Goal: Complete application form: Complete application form

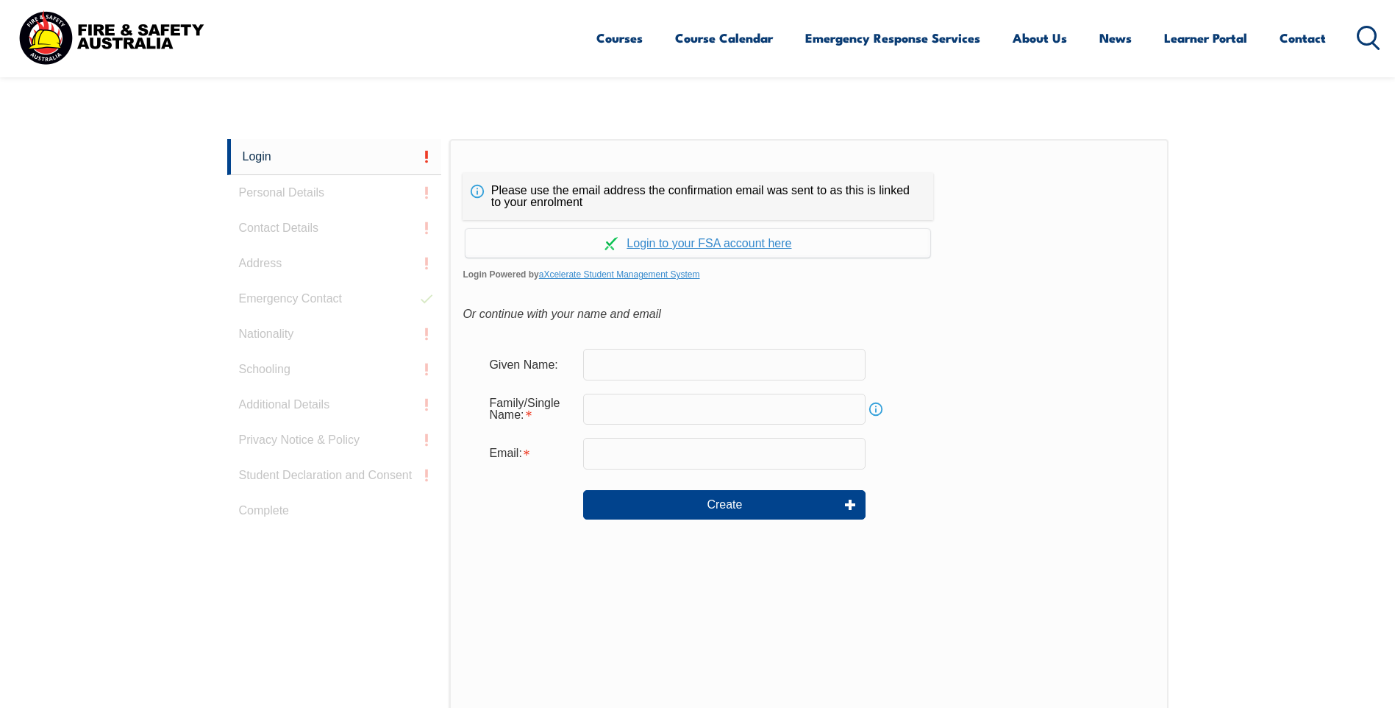
scroll to position [392, 0]
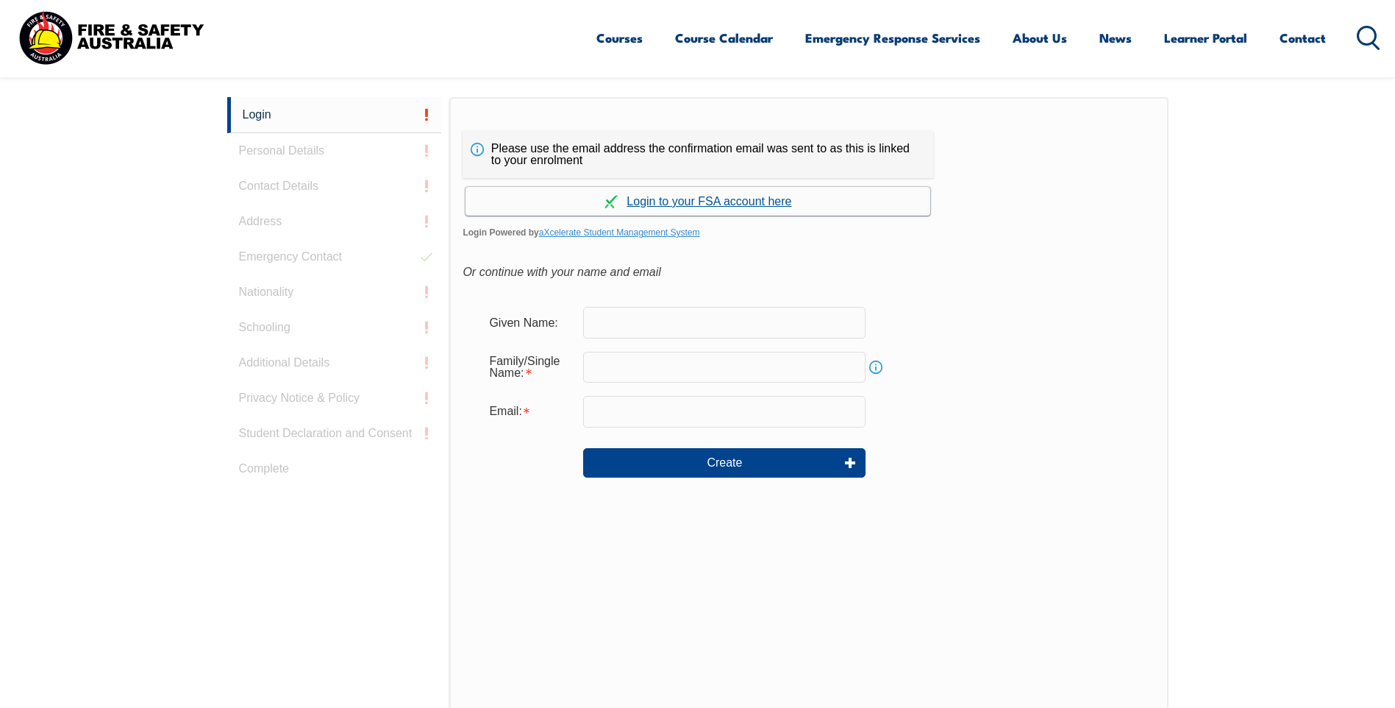
click at [675, 203] on link "Continue with aXcelerate" at bounding box center [698, 201] width 465 height 29
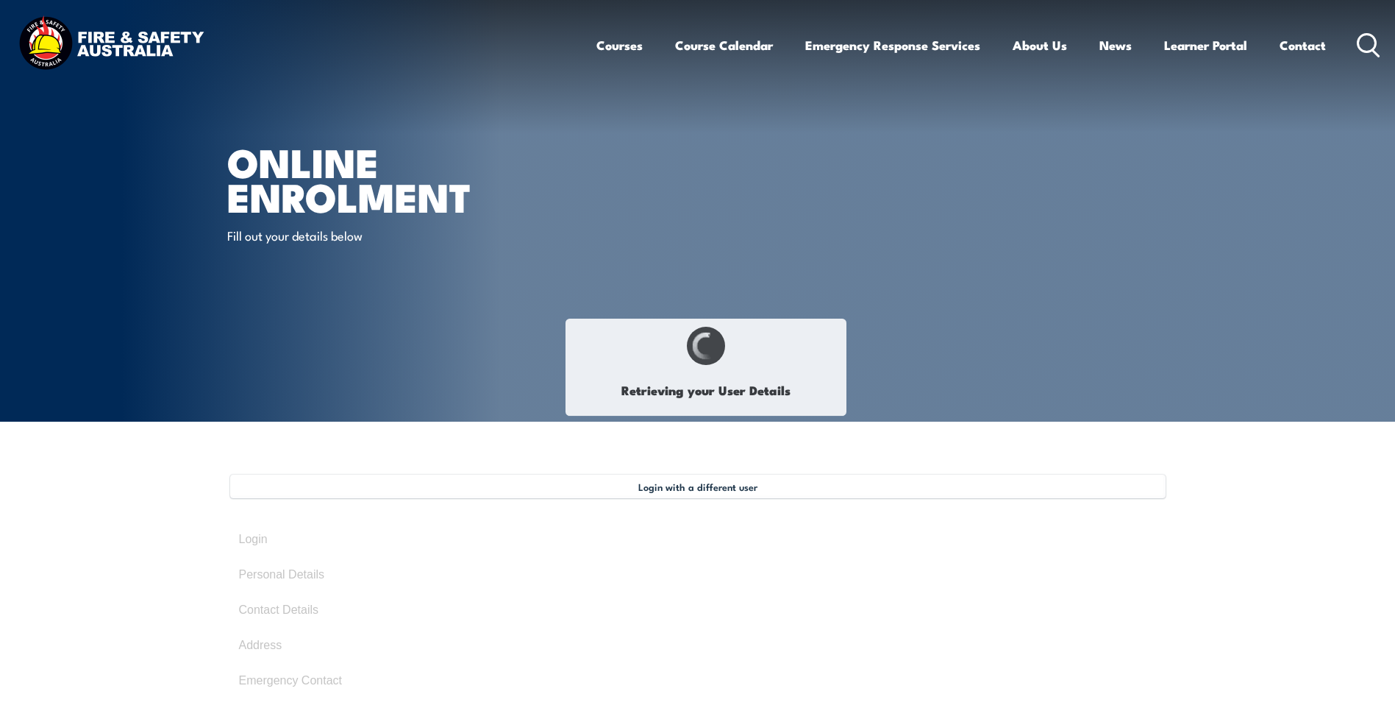
type input "[PERSON_NAME]"
type input "July 9, 1974"
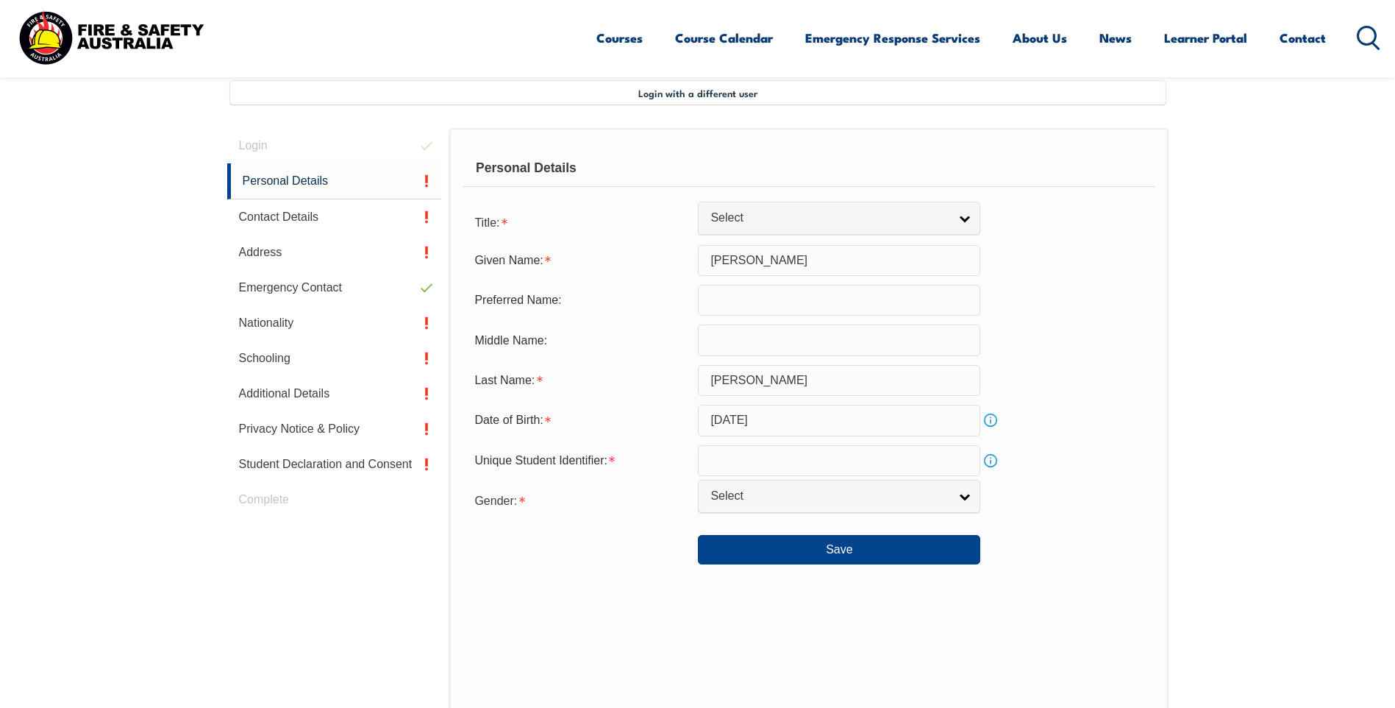
scroll to position [401, 0]
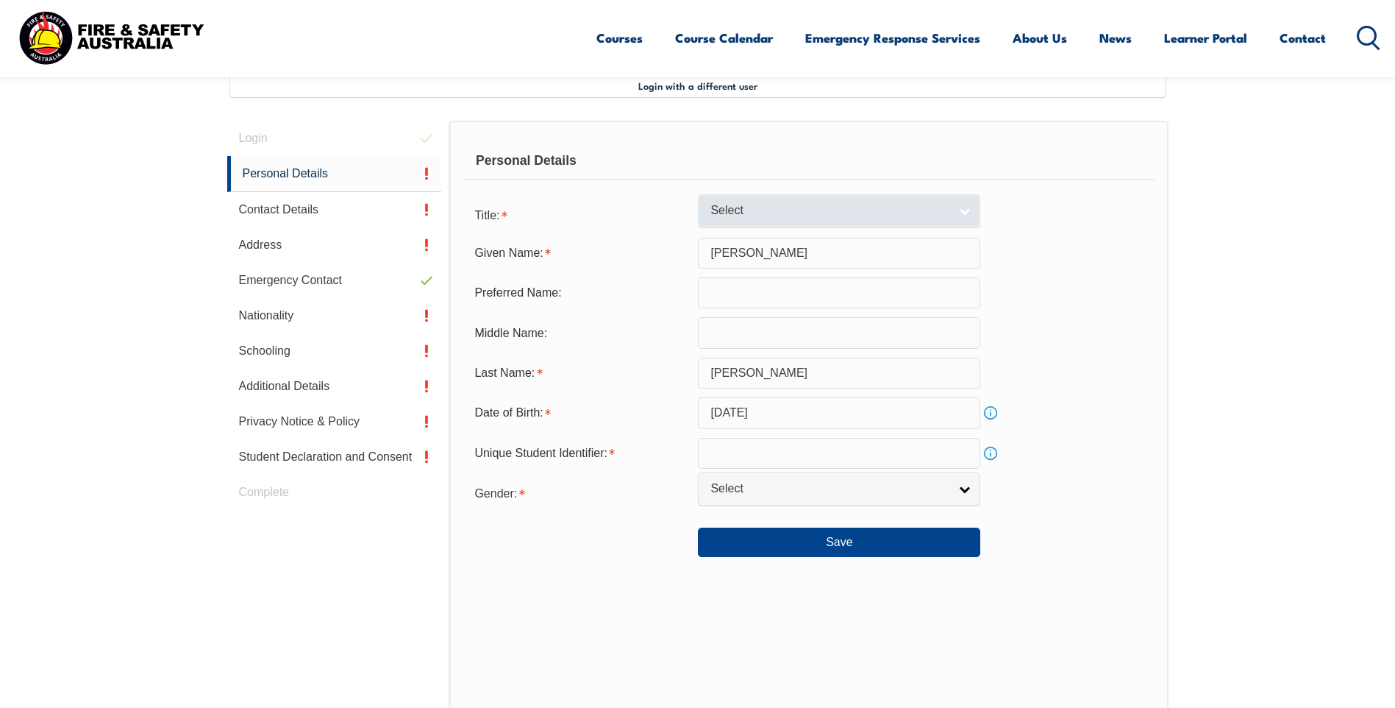
click at [801, 213] on span "Select" at bounding box center [829, 210] width 238 height 15
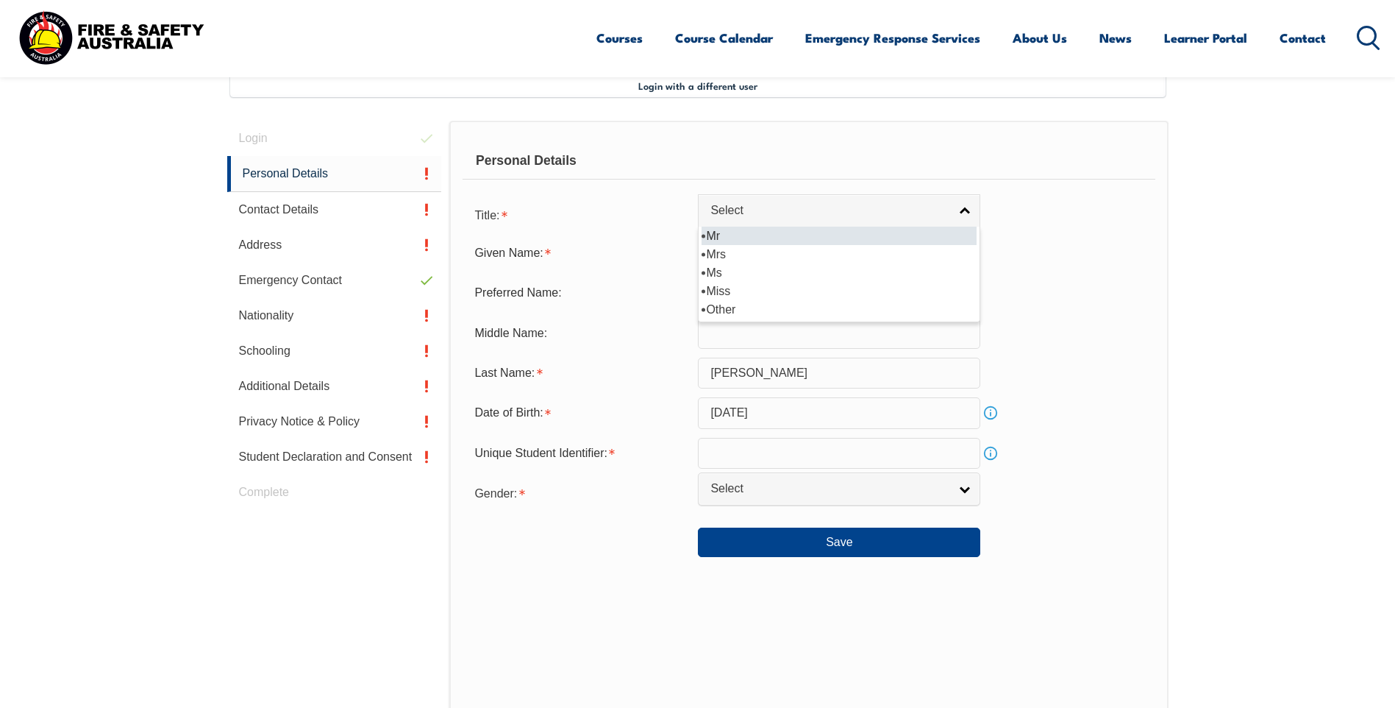
click at [716, 232] on li "Mr" at bounding box center [839, 236] width 275 height 18
select select "Mr"
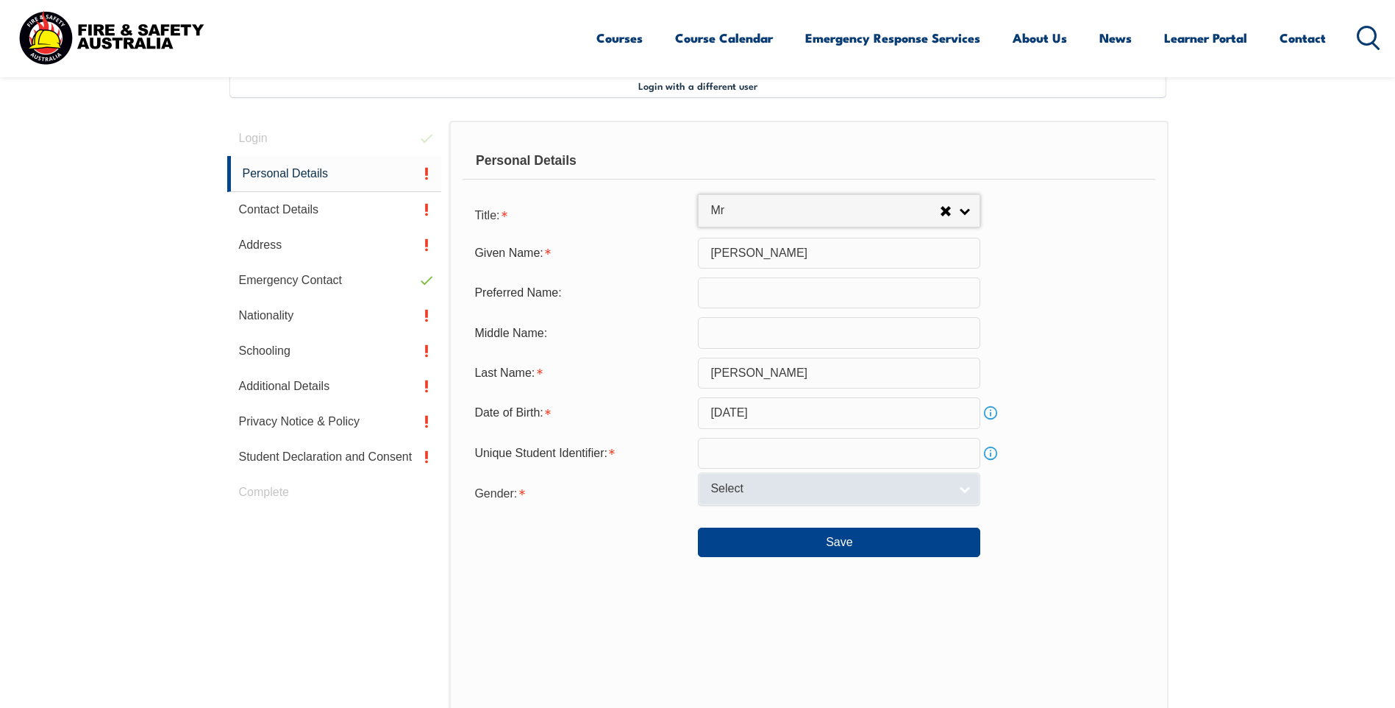
click at [960, 491] on link "Select" at bounding box center [839, 488] width 282 height 33
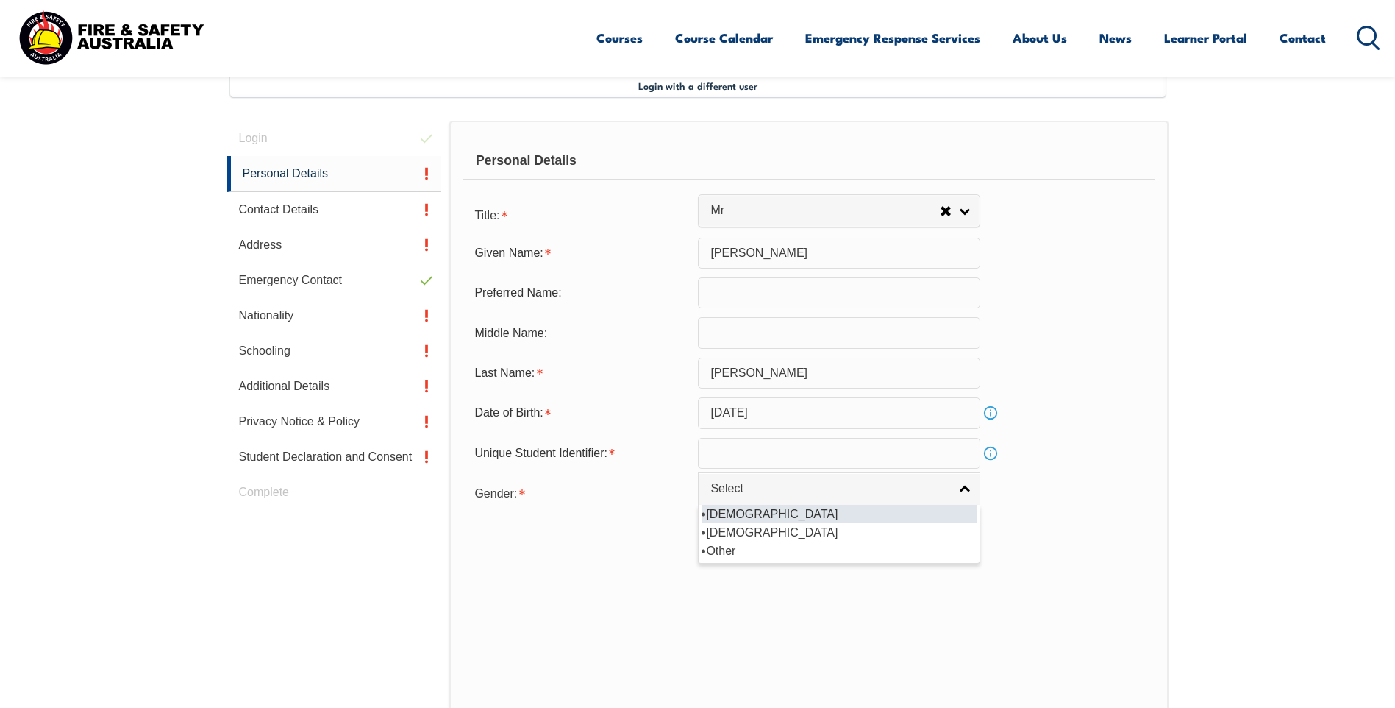
click at [724, 514] on li "Male" at bounding box center [839, 514] width 275 height 18
select select "M"
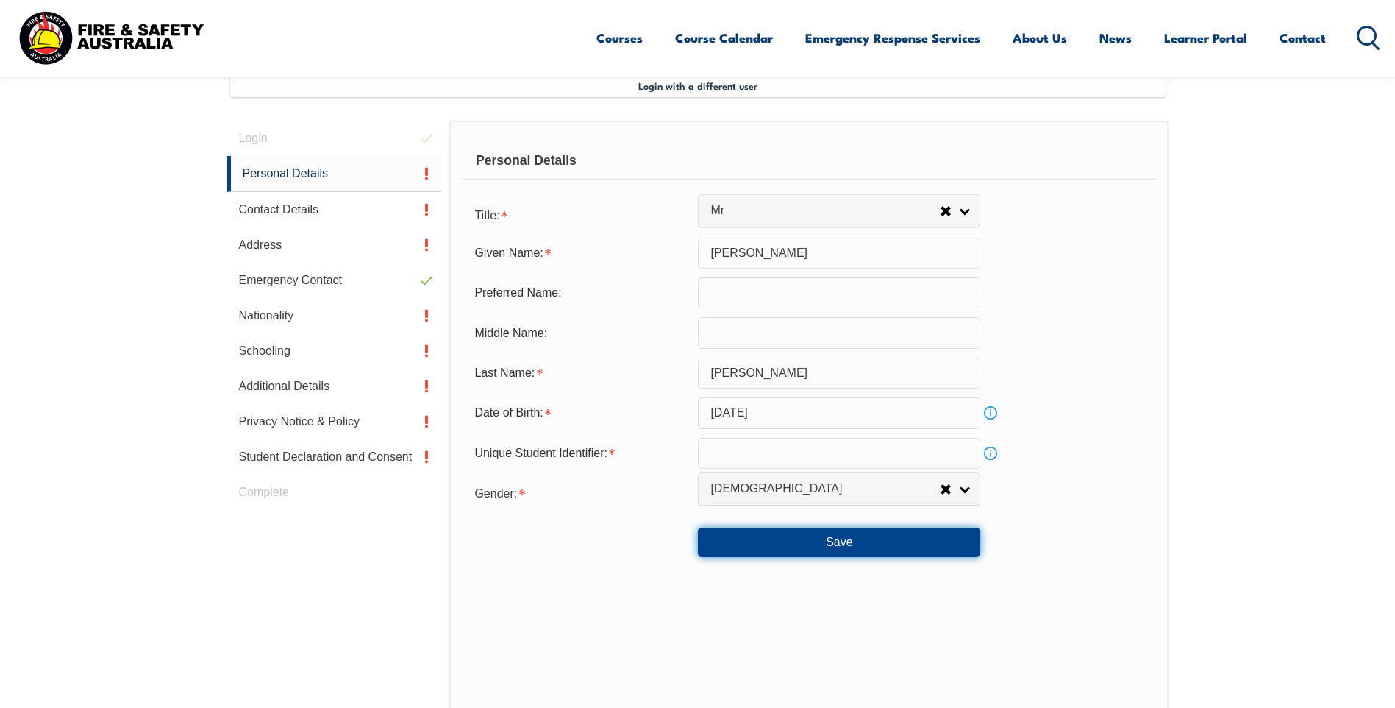
click at [846, 542] on button "Save" at bounding box center [839, 541] width 282 height 29
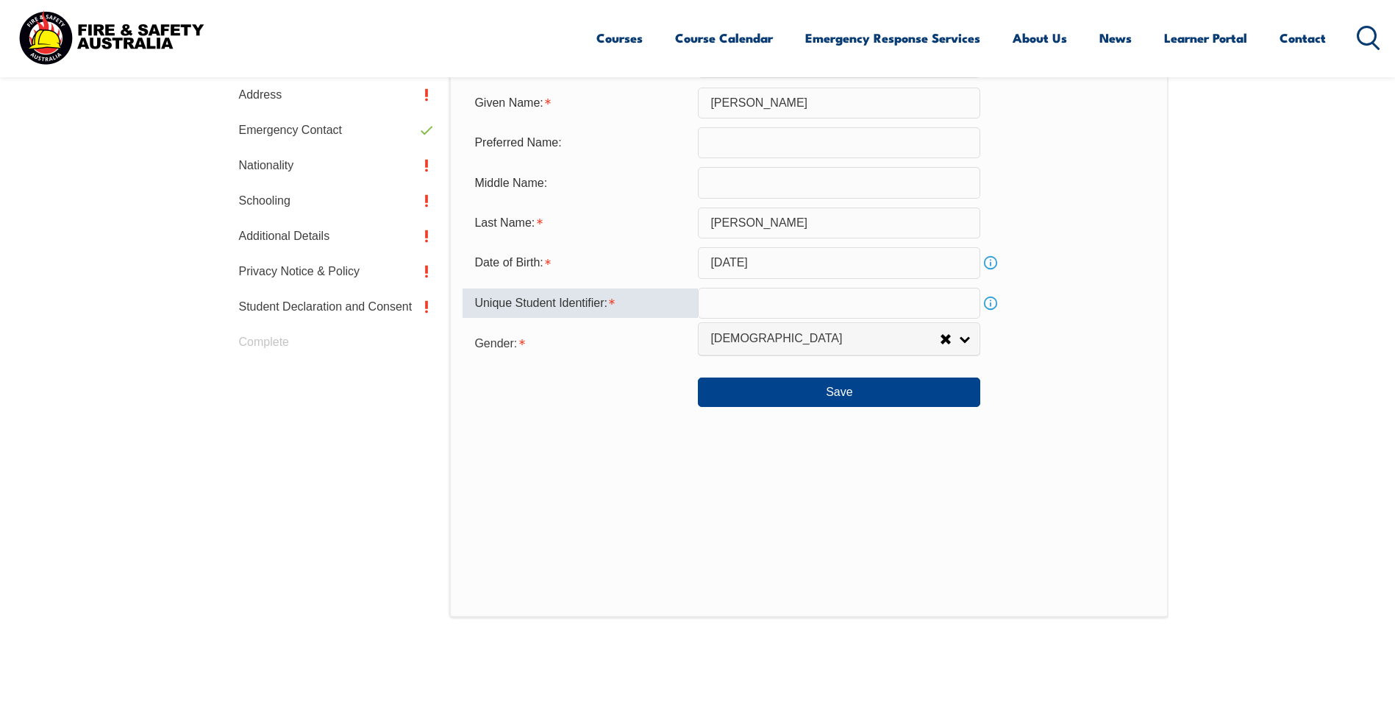
scroll to position [544, 0]
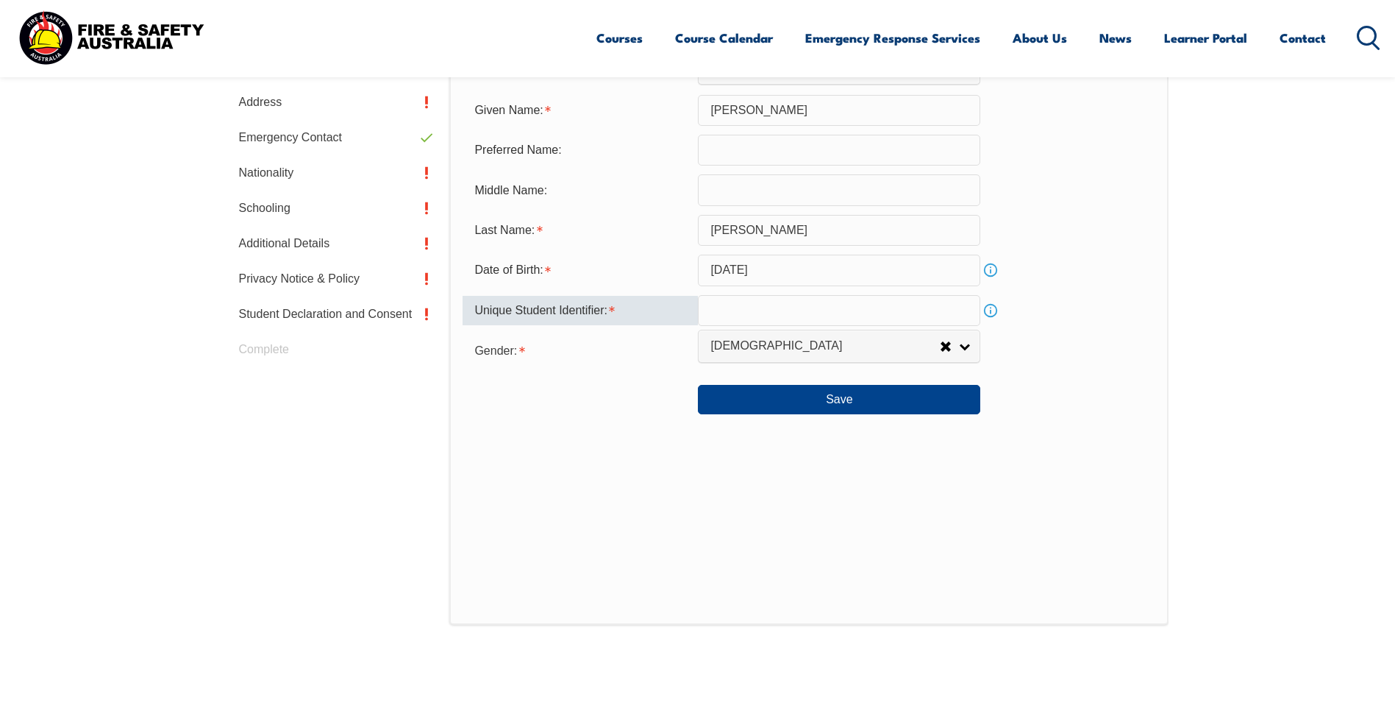
click at [993, 309] on link "Info" at bounding box center [990, 310] width 21 height 21
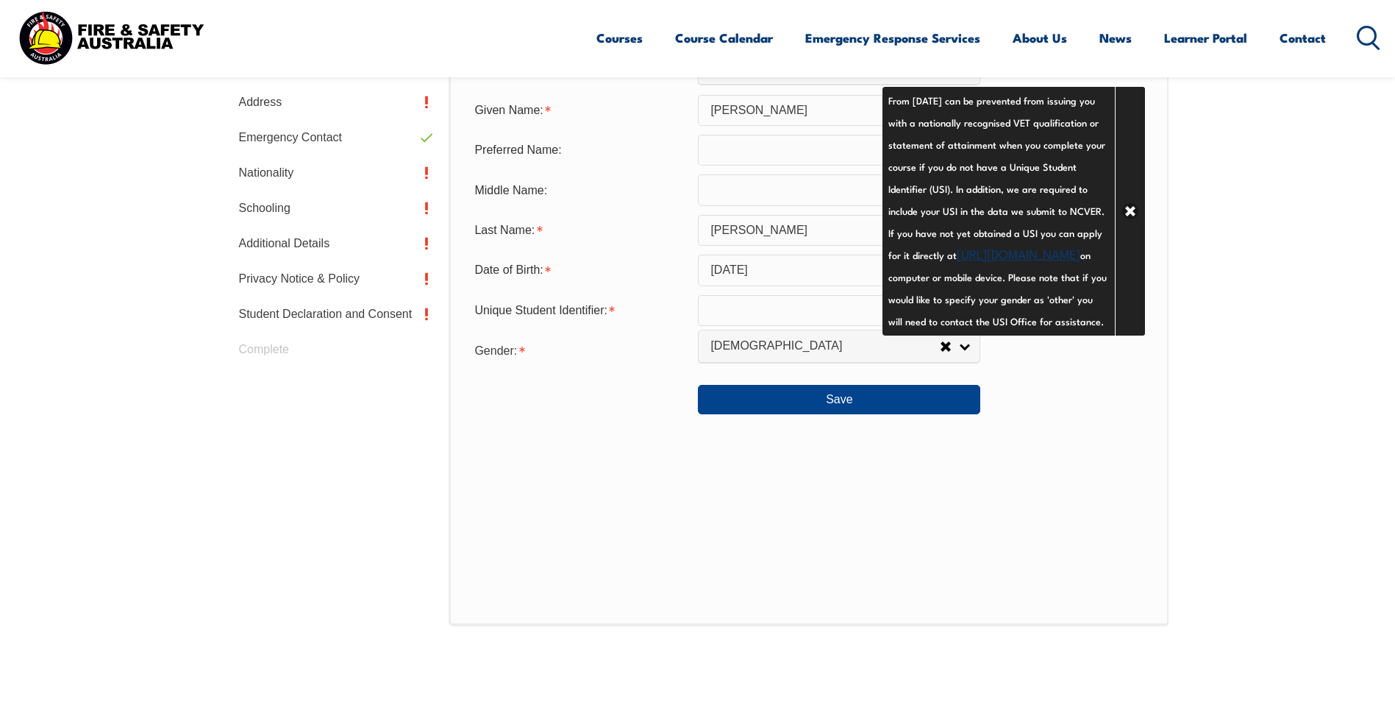
click at [1008, 502] on div "Personal Details Title: Mr Mrs Ms Miss Other Mr Given Name: Shane Preferred Nam…" at bounding box center [808, 301] width 719 height 646
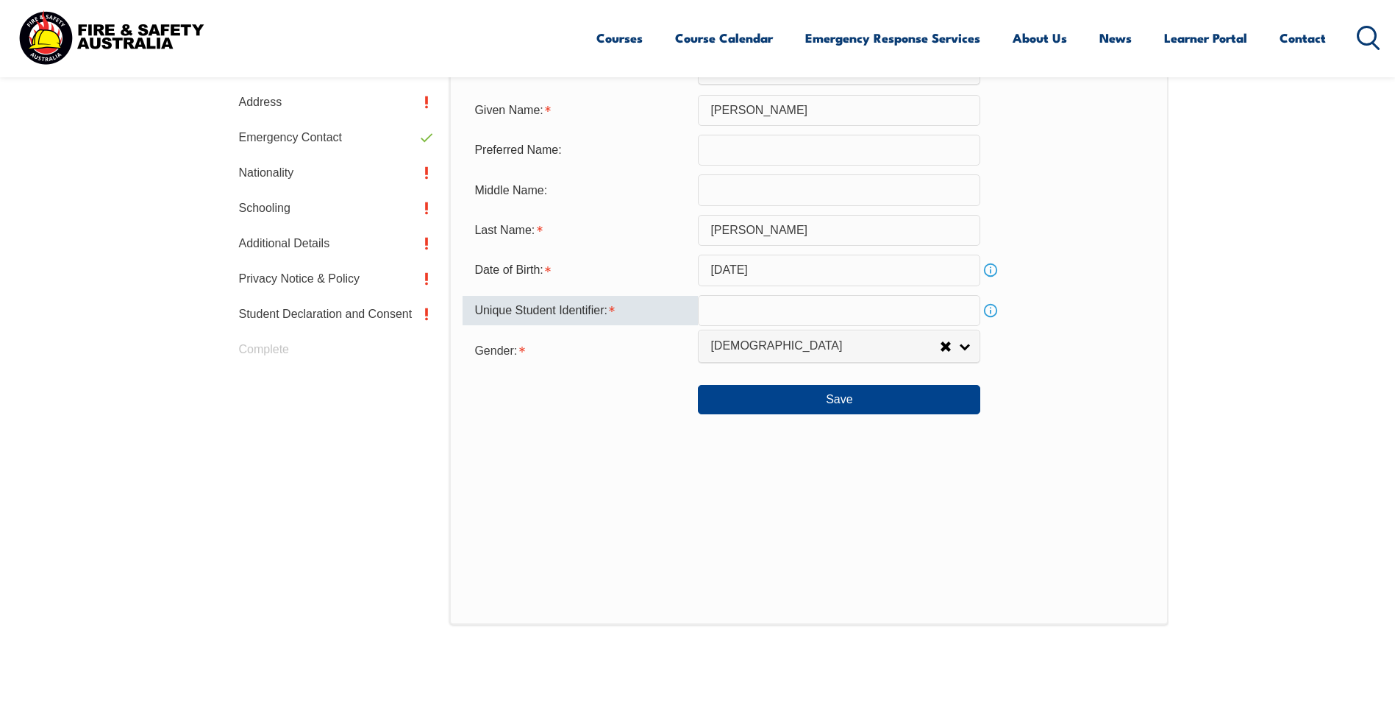
click at [710, 312] on input "text" at bounding box center [839, 310] width 282 height 31
click at [991, 311] on link "Info" at bounding box center [990, 310] width 21 height 21
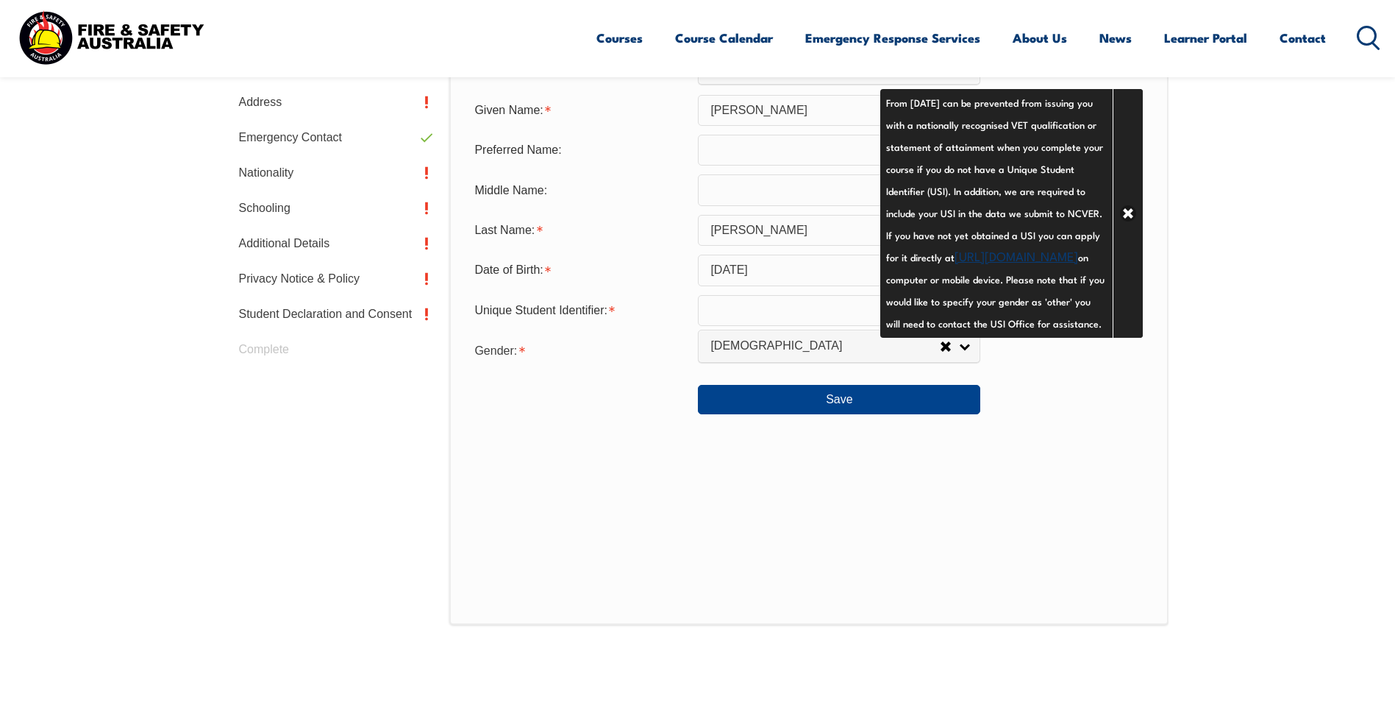
click at [1002, 264] on link "https://www.usi.gov.au/your-usi/create-usi" at bounding box center [1017, 255] width 124 height 18
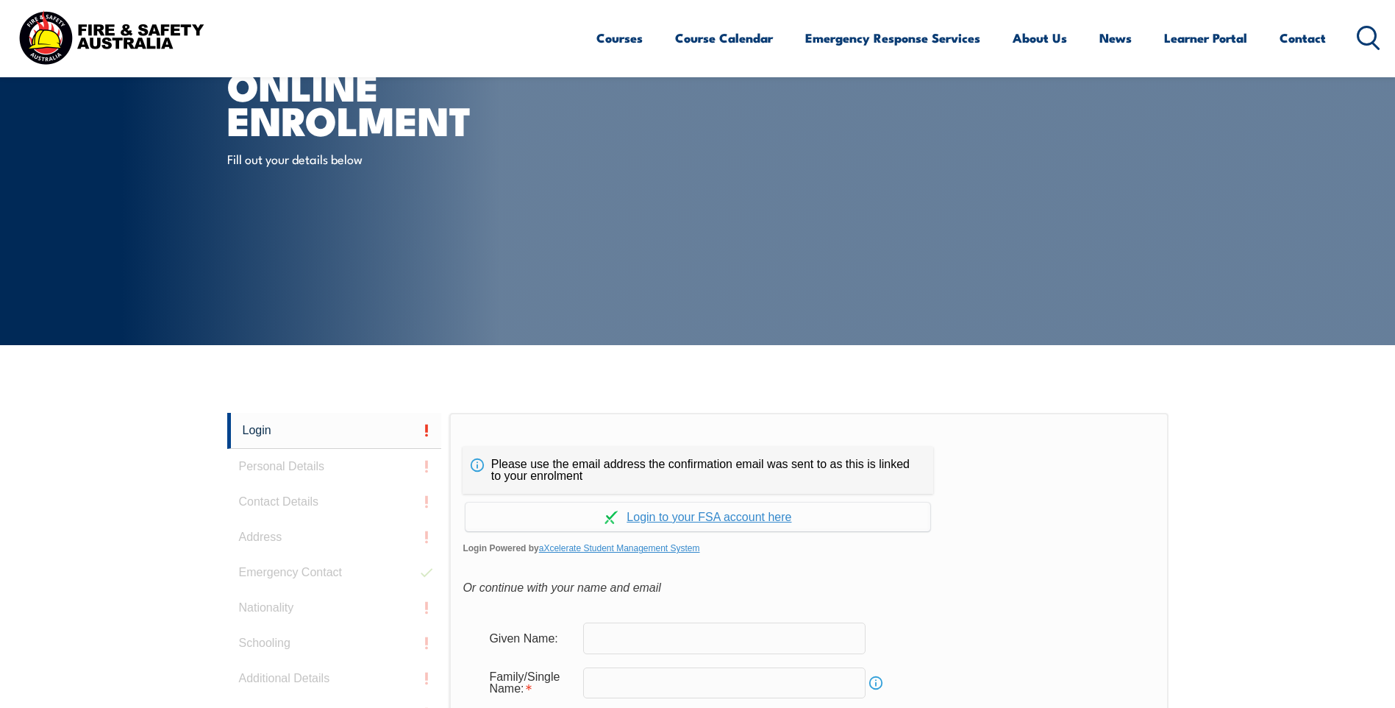
scroll to position [392, 0]
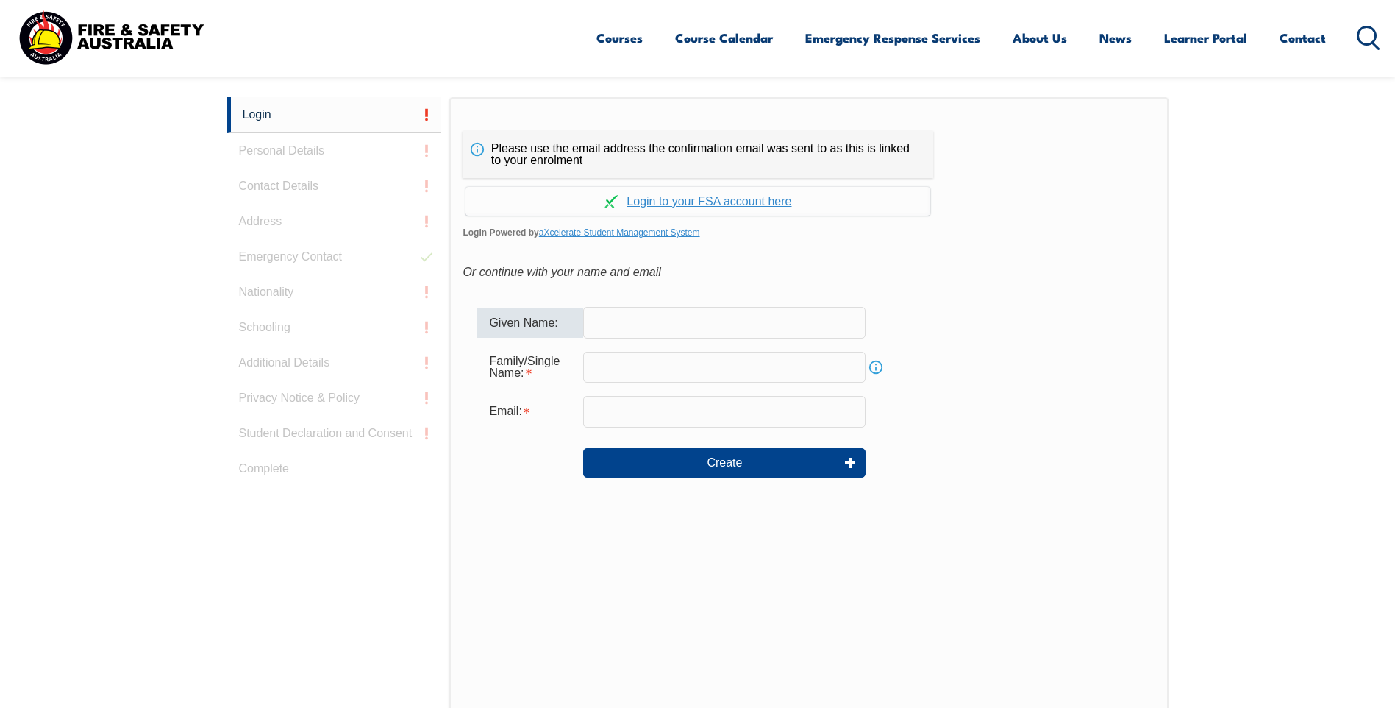
click at [658, 331] on input "text" at bounding box center [724, 322] width 282 height 31
type input "[PERSON_NAME]"
type input "Shanecampbell@kcsaustralia.com.au"
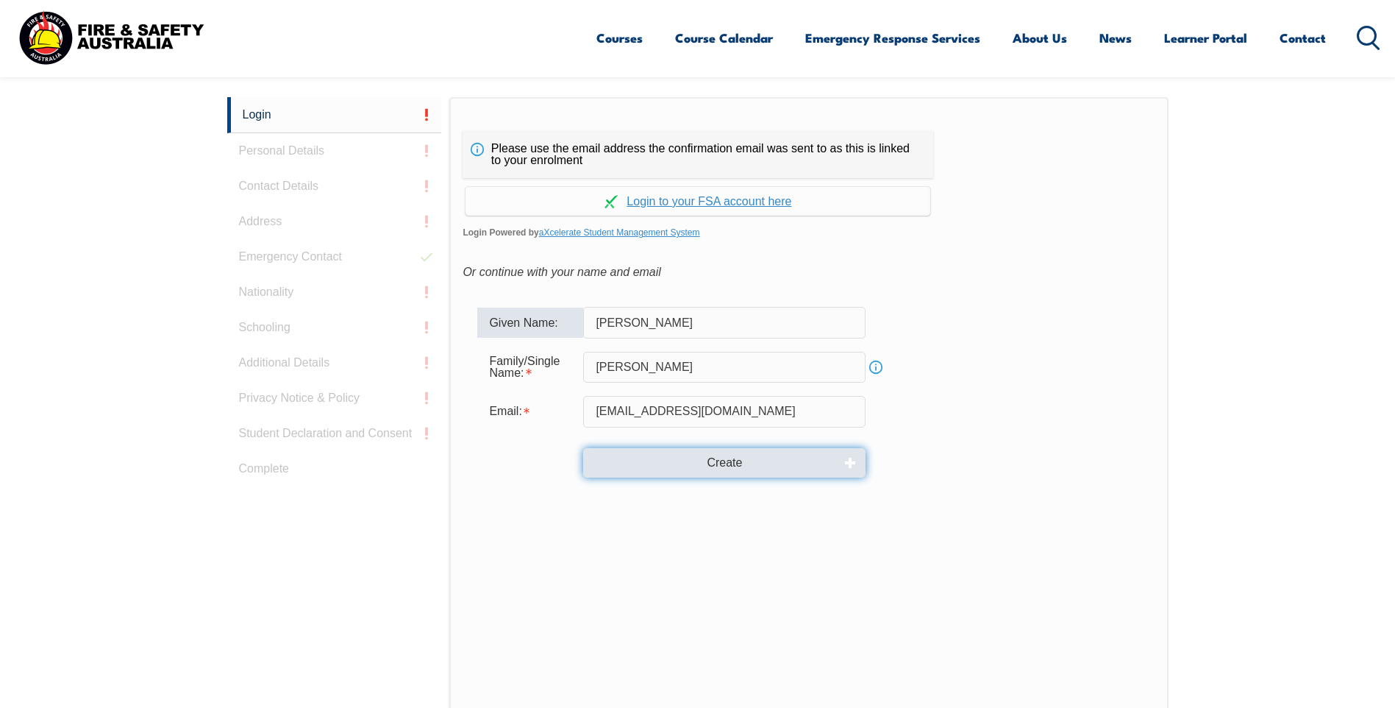
click at [700, 467] on button "Create" at bounding box center [724, 462] width 282 height 29
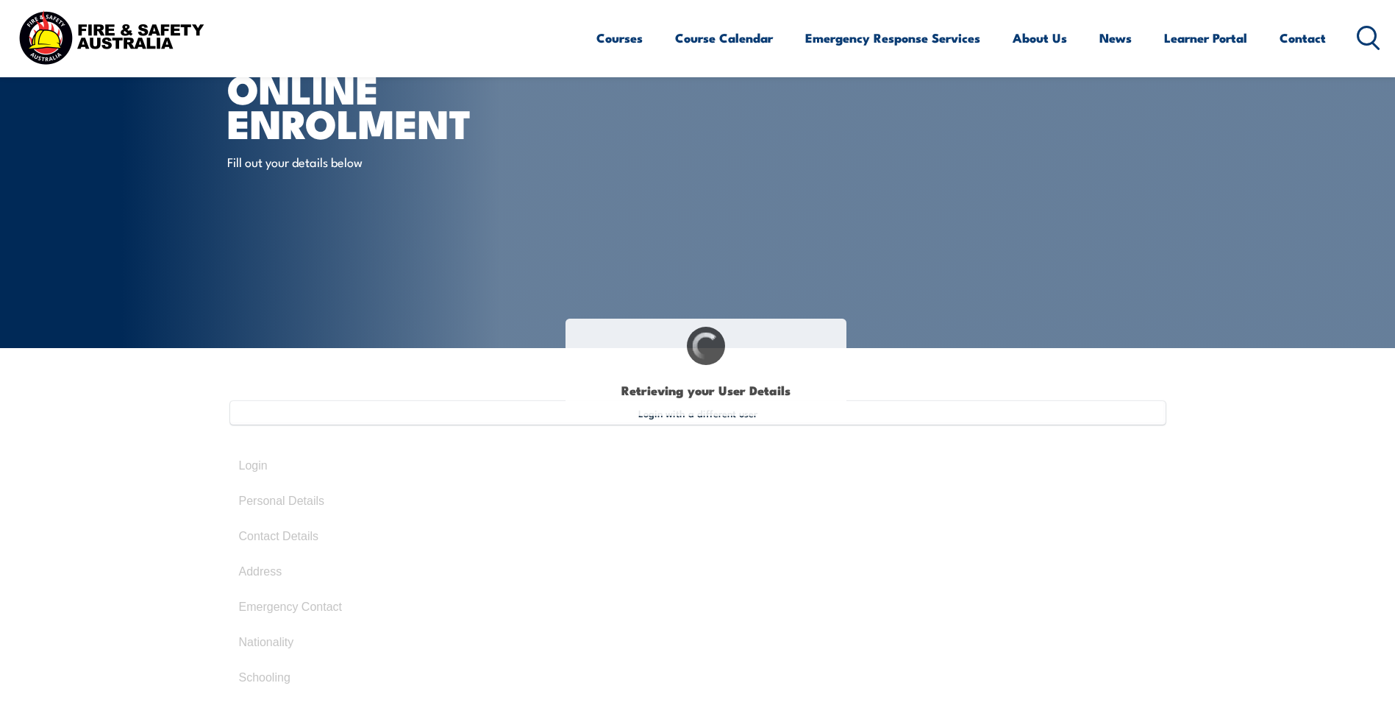
select select "Mr"
type input "[PERSON_NAME]"
type input "July 9, 1974"
select select "M"
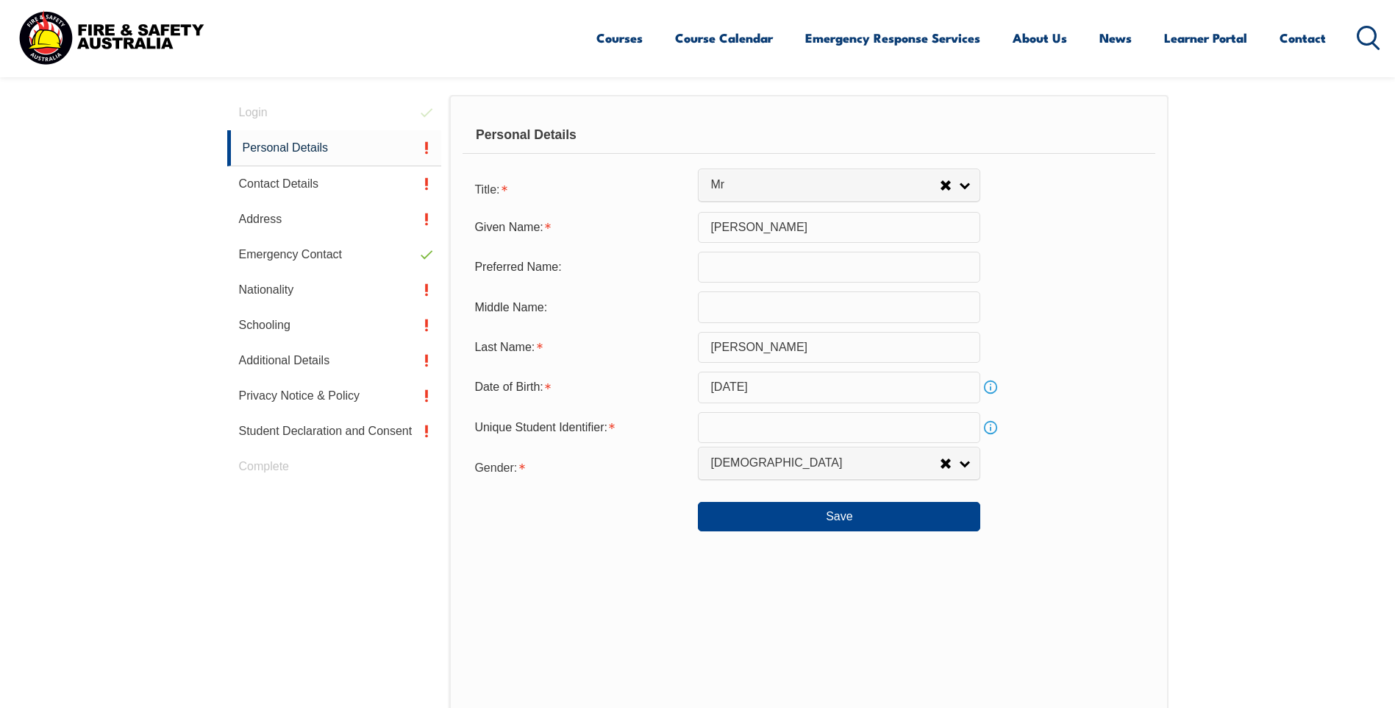
scroll to position [321, 0]
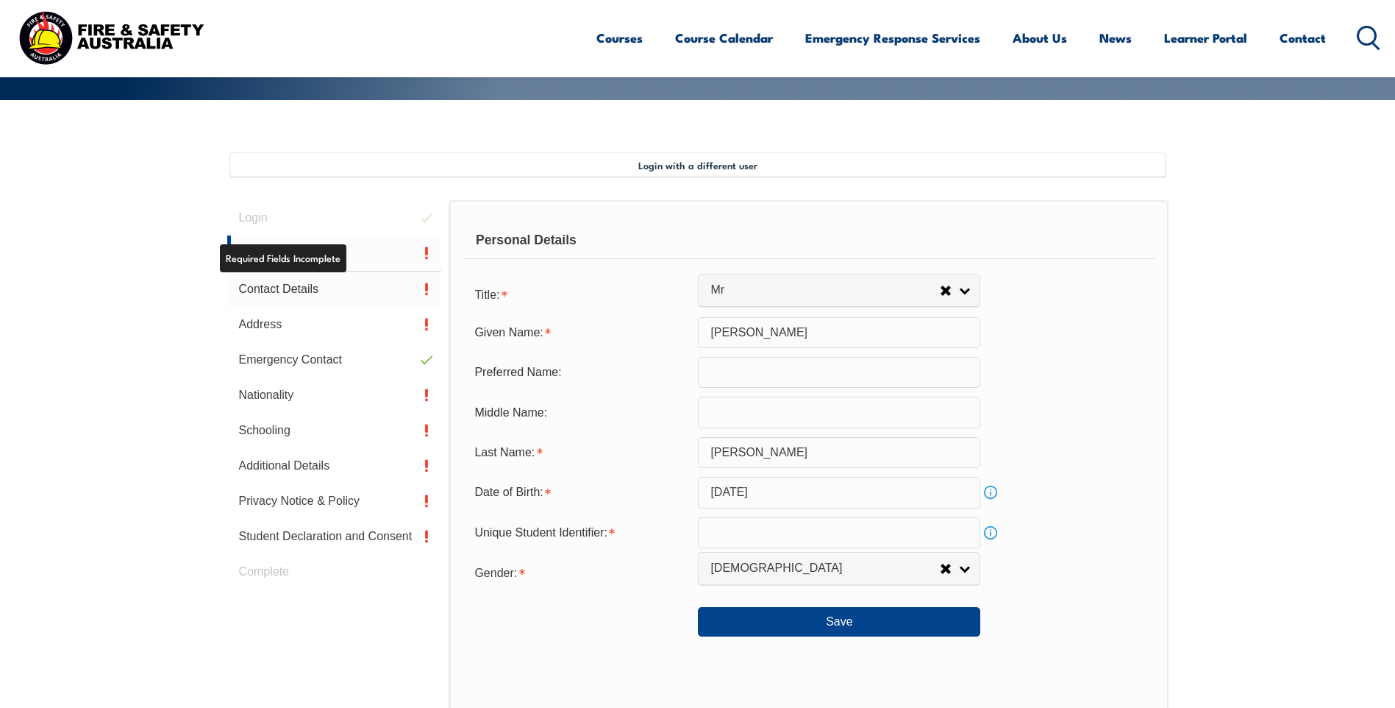
click at [308, 287] on link "Contact Details" at bounding box center [334, 288] width 215 height 35
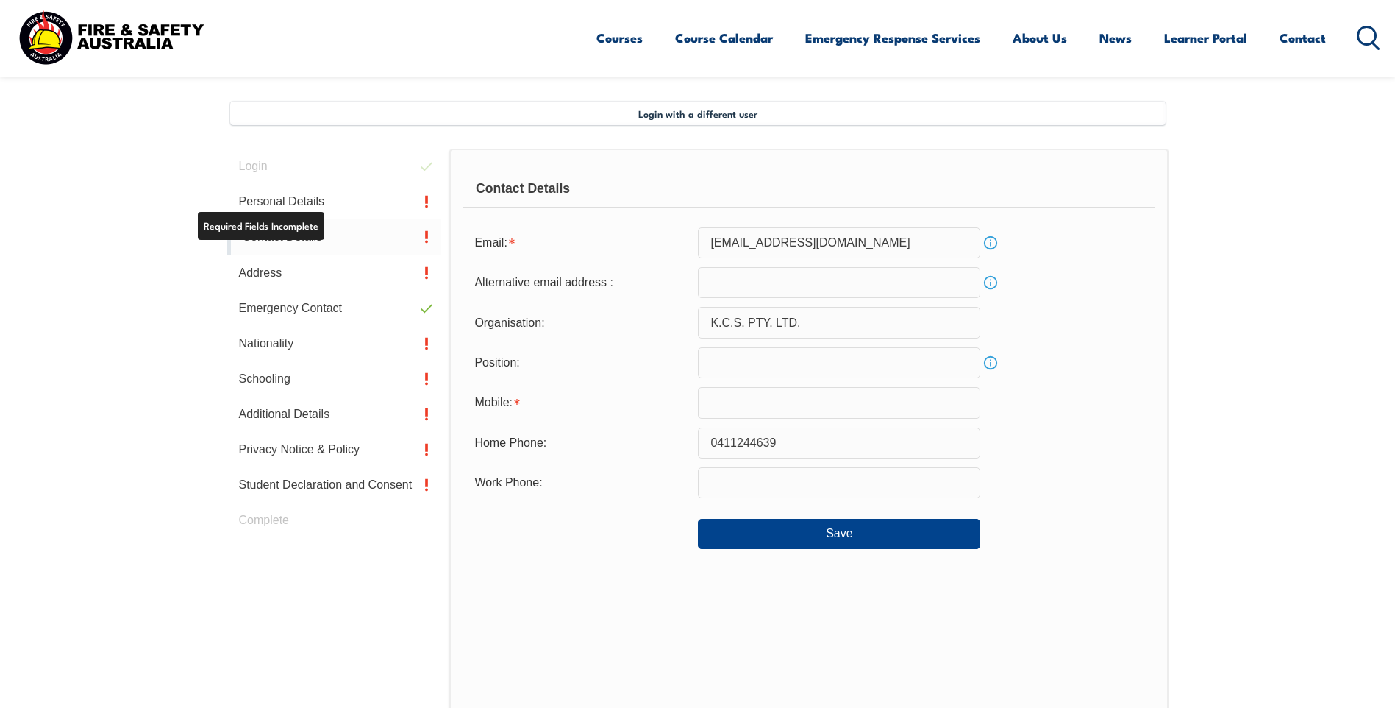
scroll to position [401, 0]
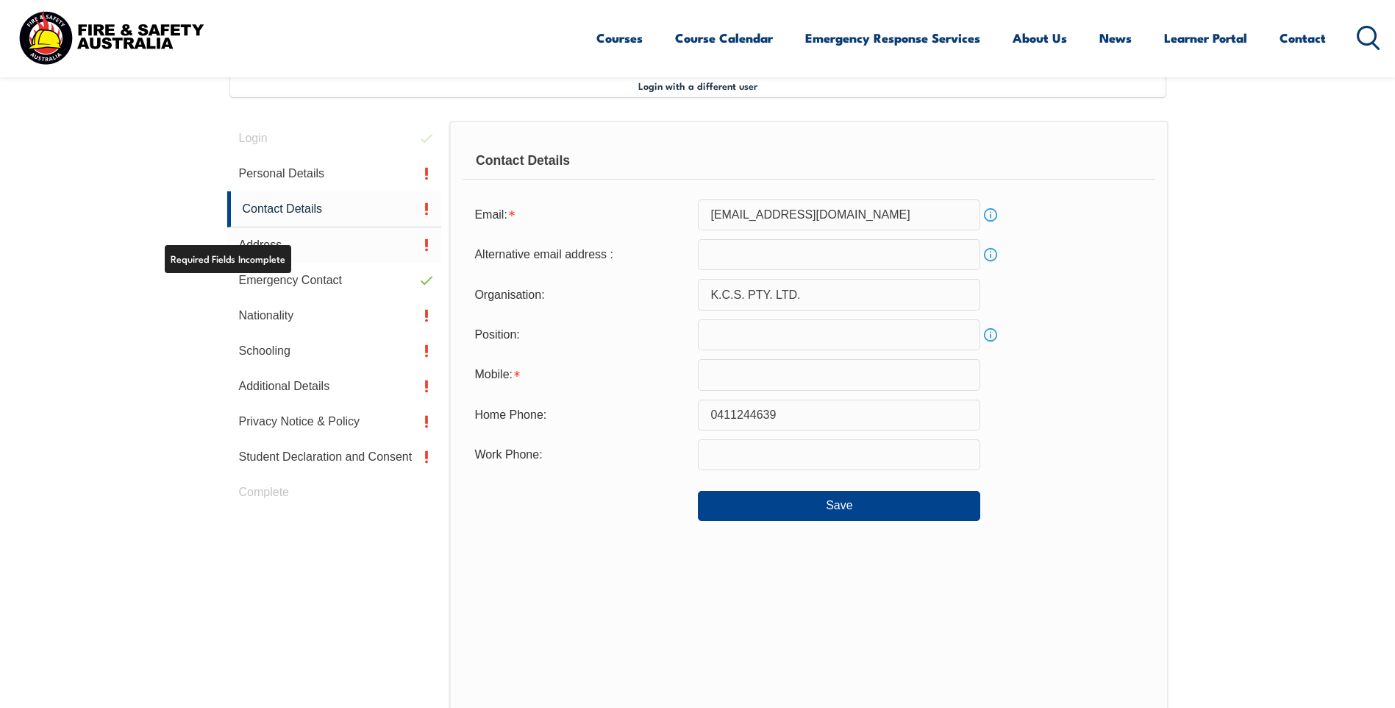
click at [269, 245] on link "Address" at bounding box center [334, 244] width 215 height 35
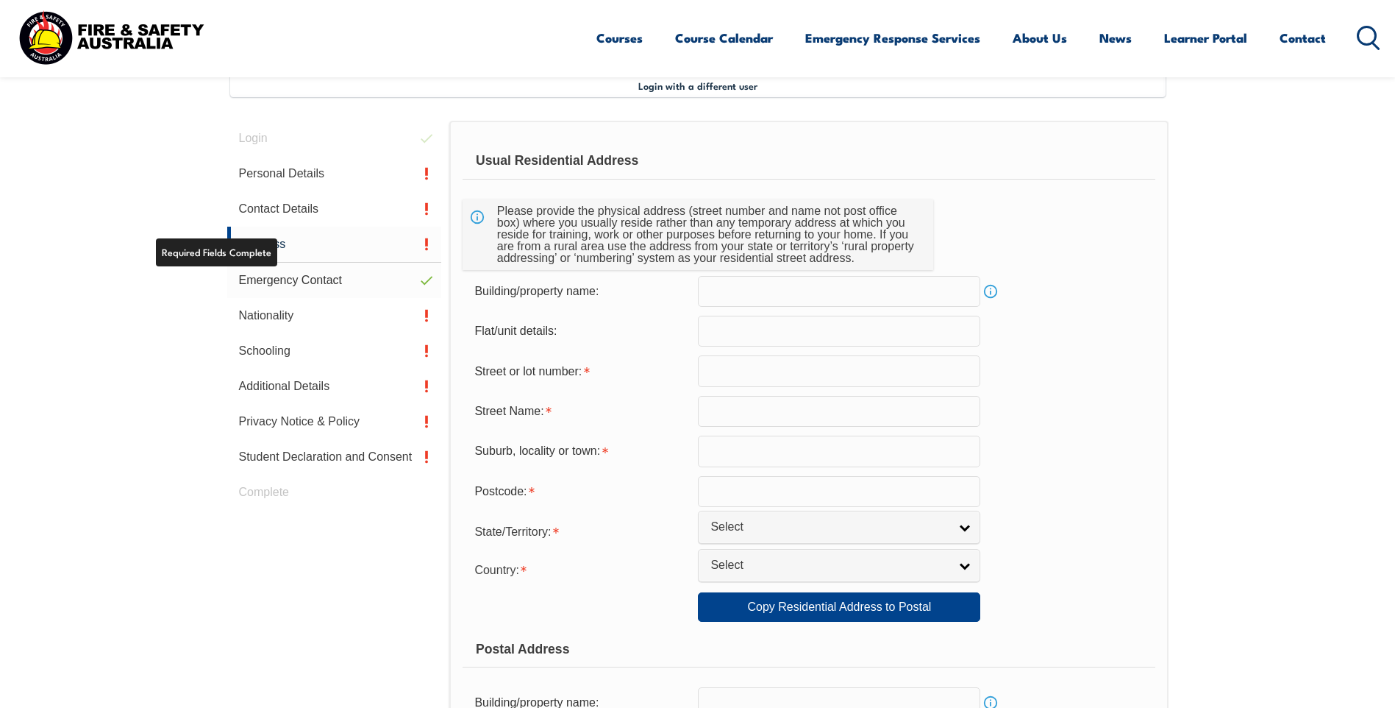
click at [268, 274] on link "Emergency Contact" at bounding box center [334, 280] width 215 height 35
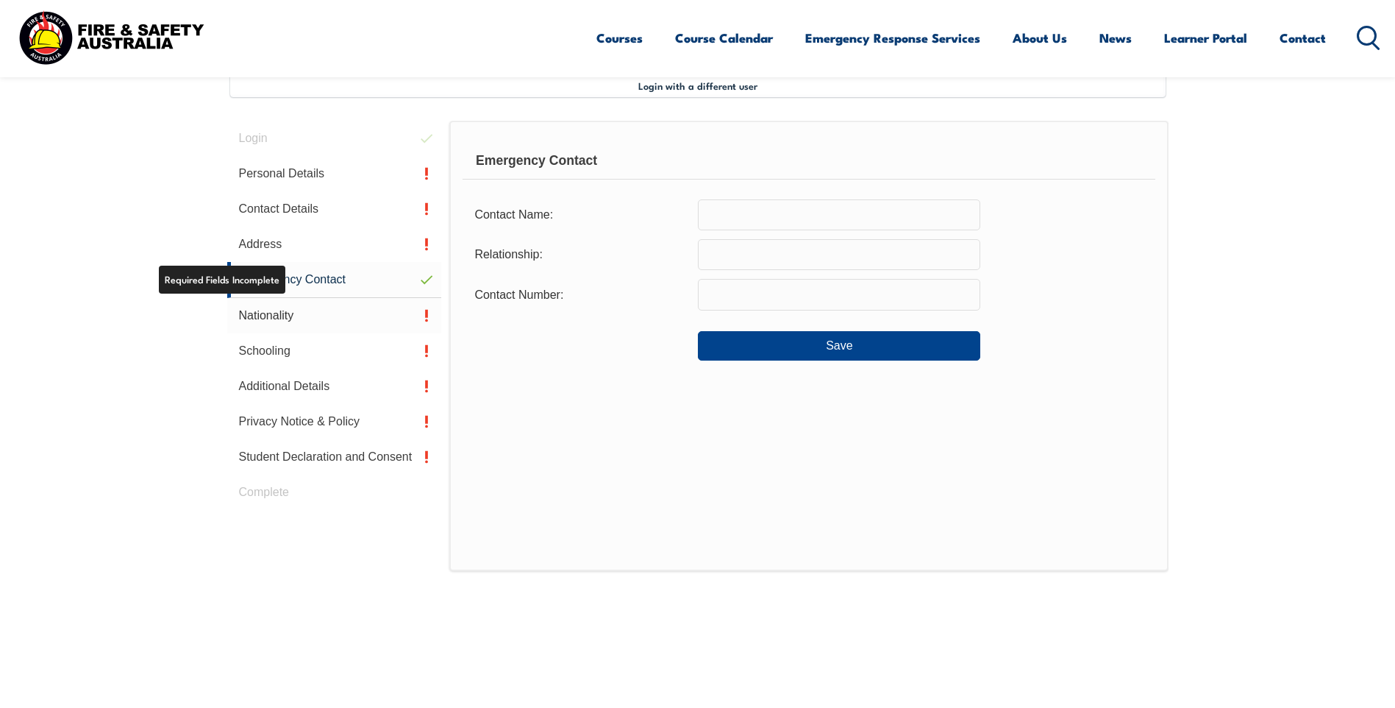
click at [276, 311] on link "Nationality" at bounding box center [334, 315] width 215 height 35
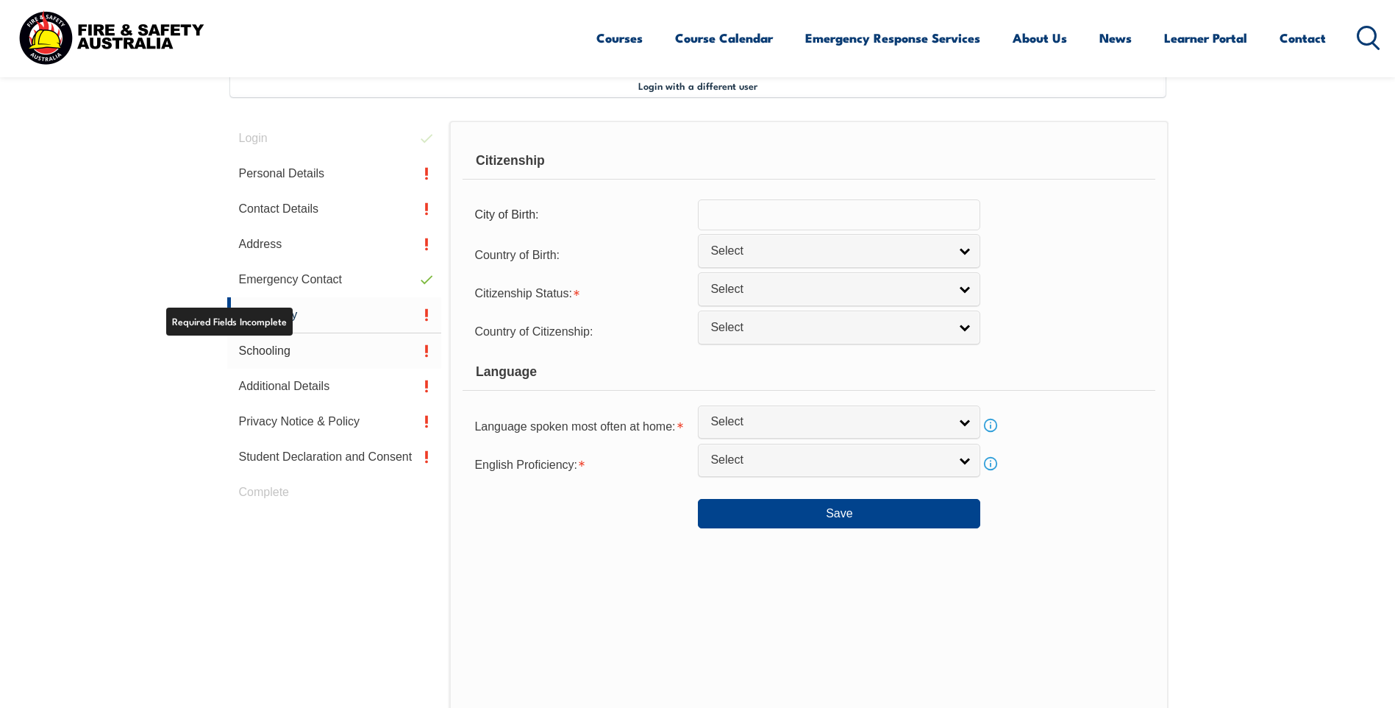
click at [278, 337] on link "Schooling" at bounding box center [334, 350] width 215 height 35
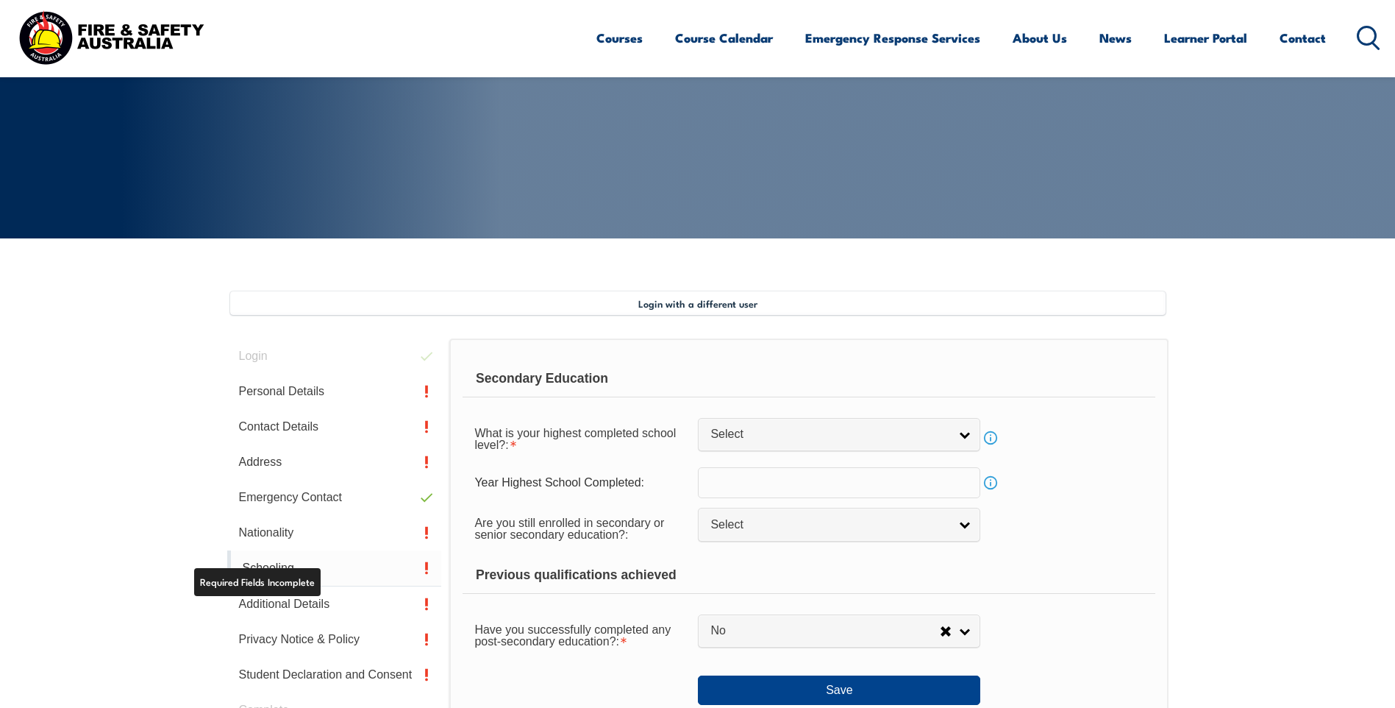
scroll to position [180, 0]
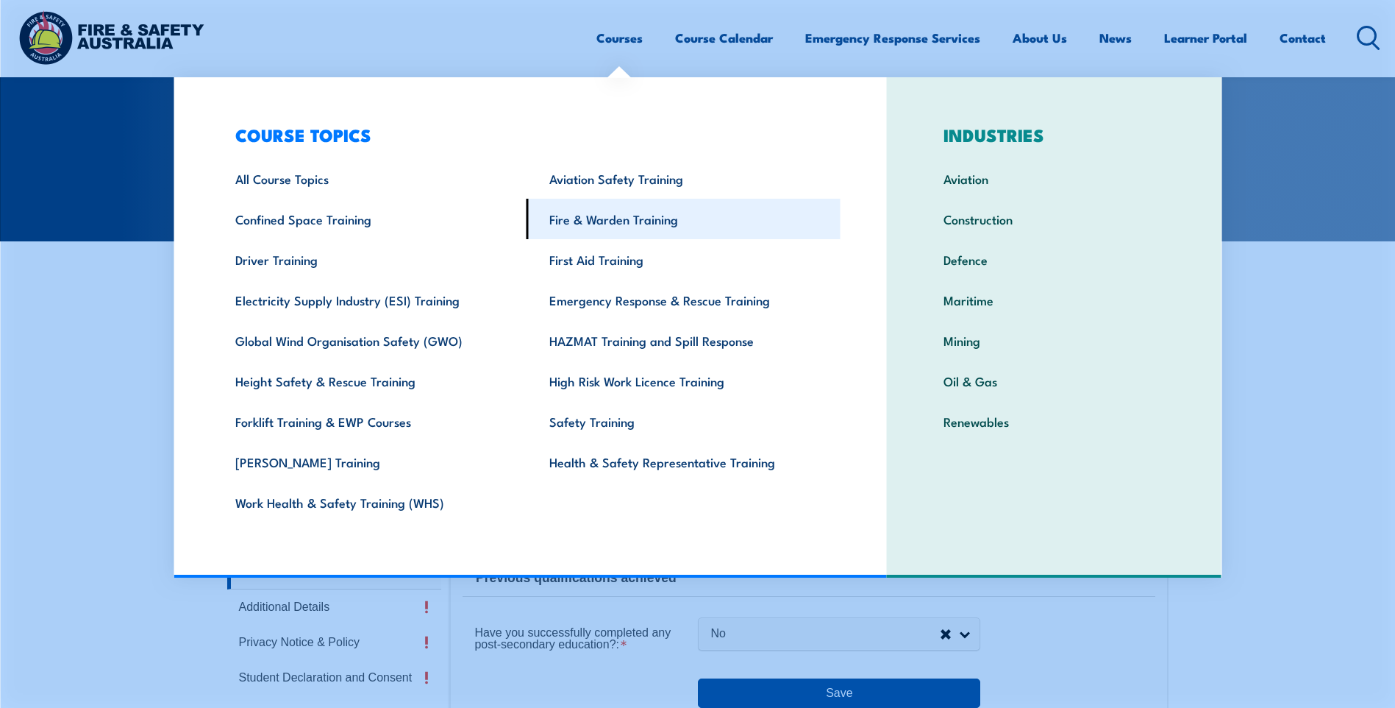
click at [563, 218] on link "Fire & Warden Training" at bounding box center [684, 219] width 314 height 40
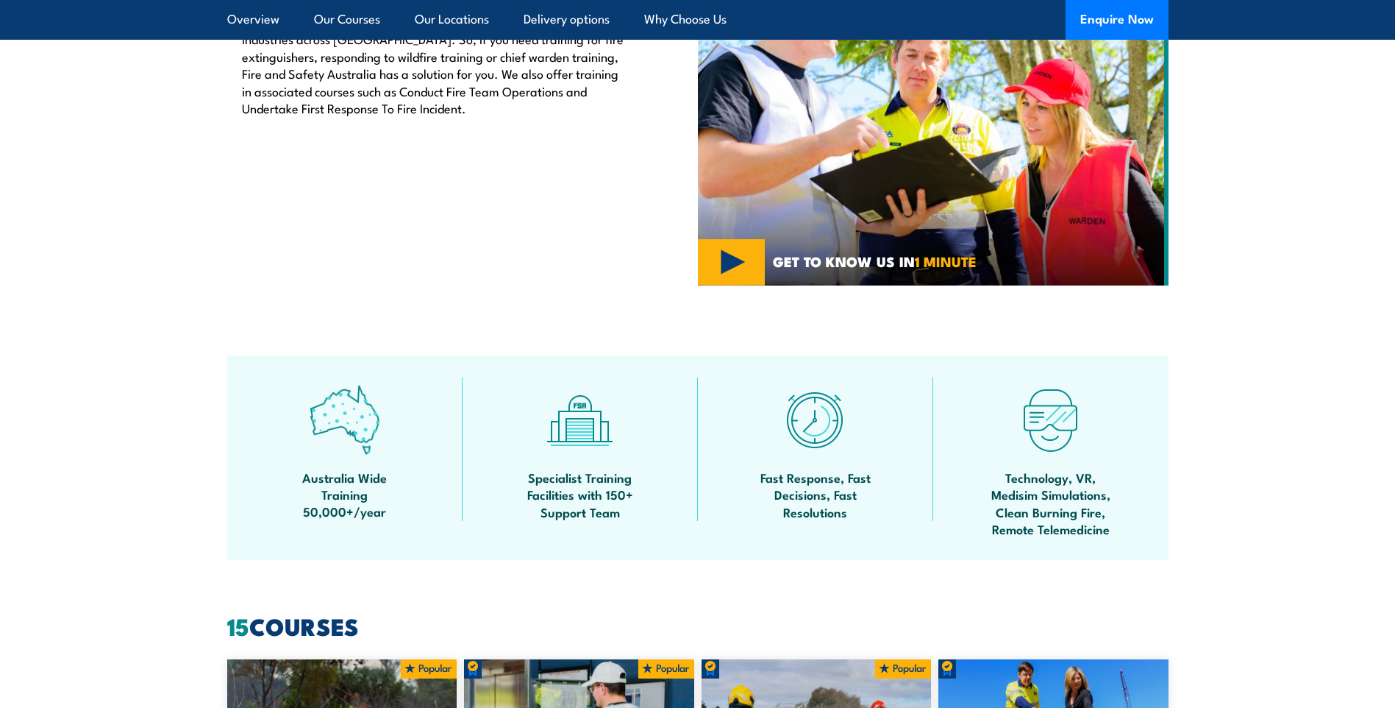
scroll to position [441, 0]
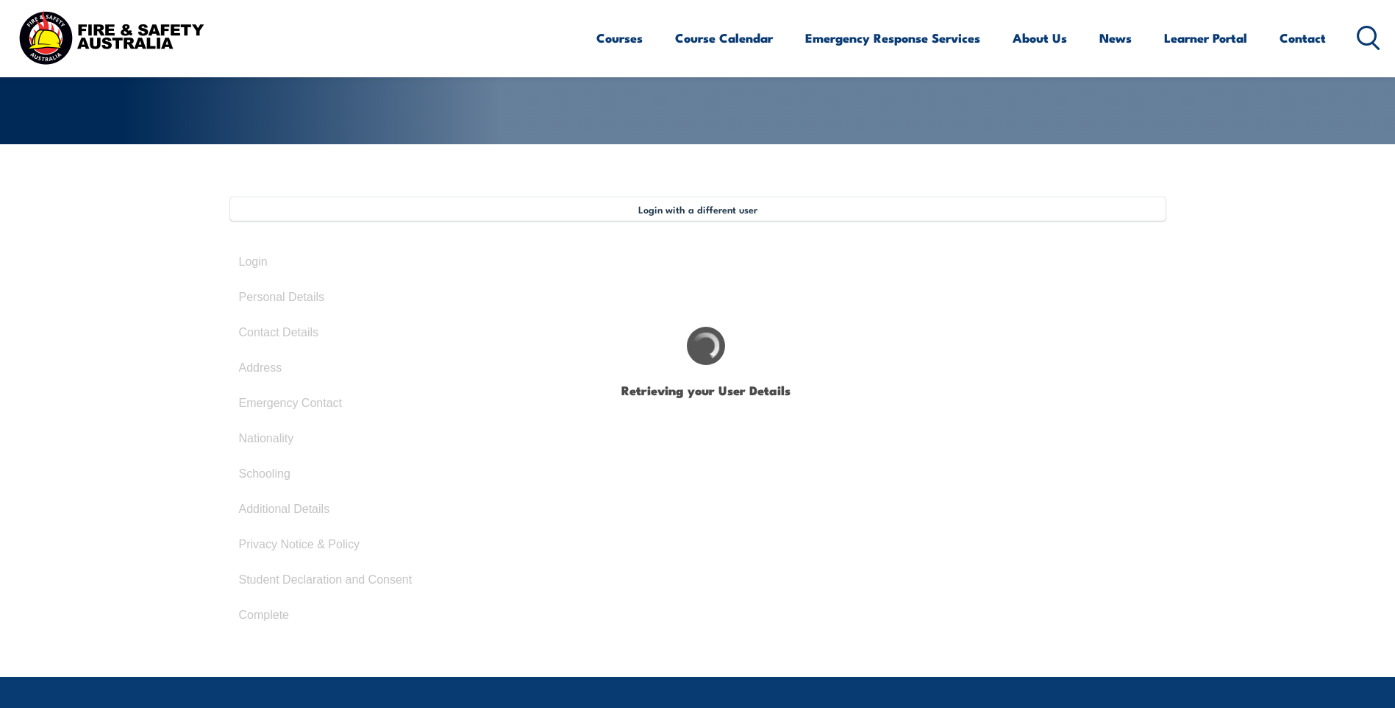
scroll to position [294, 0]
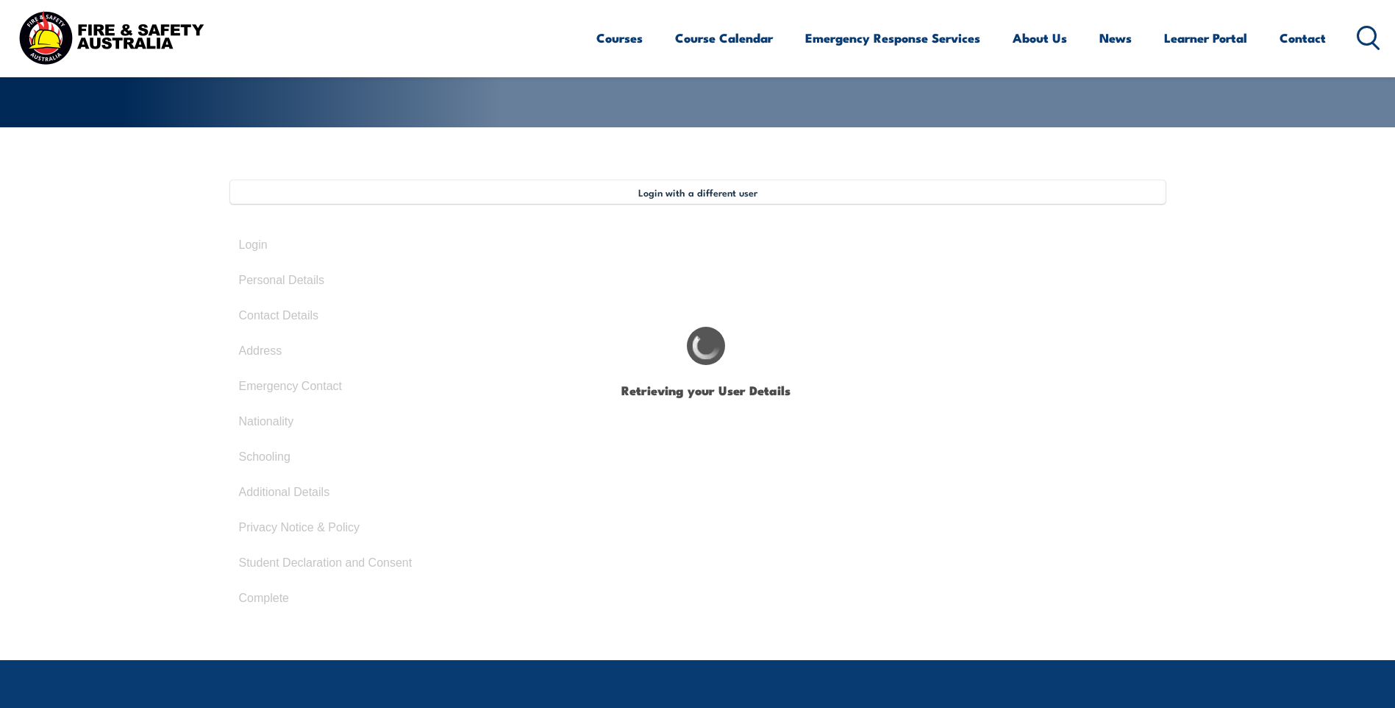
select select "Mr"
type input "[PERSON_NAME]"
type input "[DATE]"
select select "M"
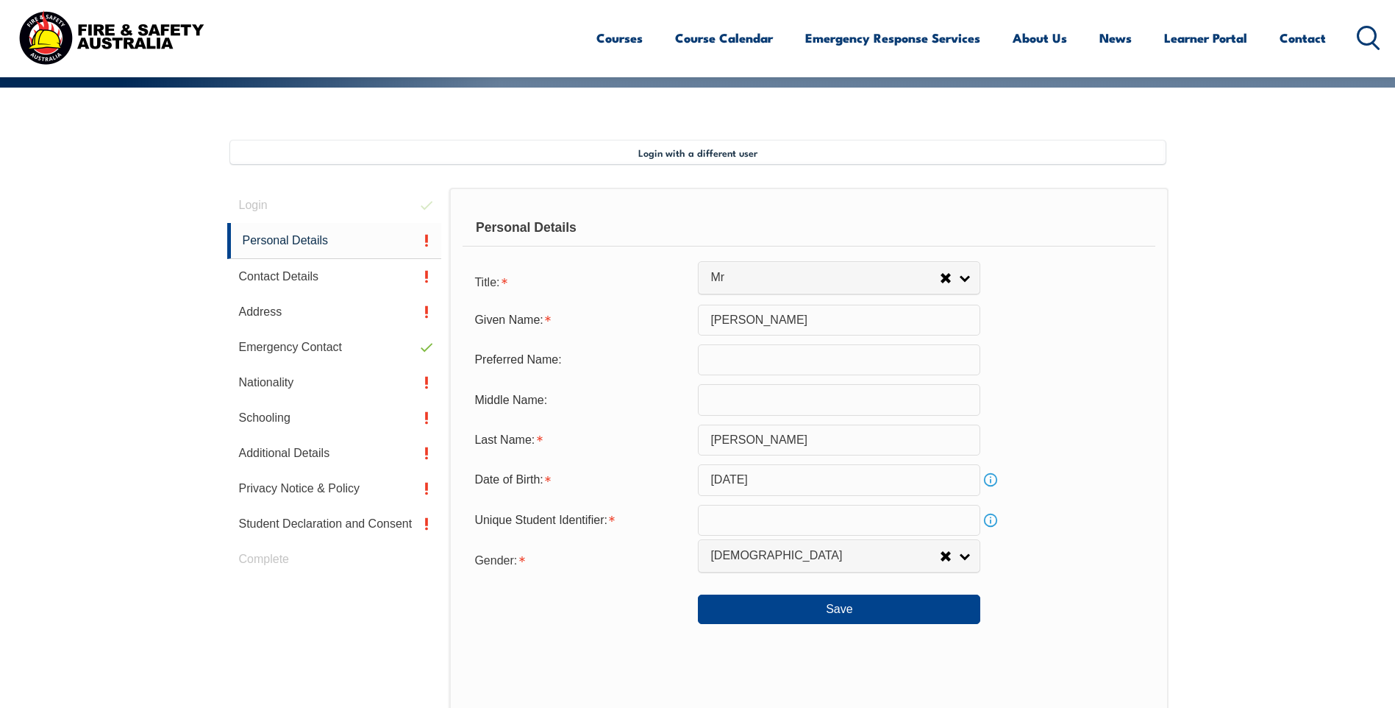
scroll to position [401, 0]
